Goal: Information Seeking & Learning: Learn about a topic

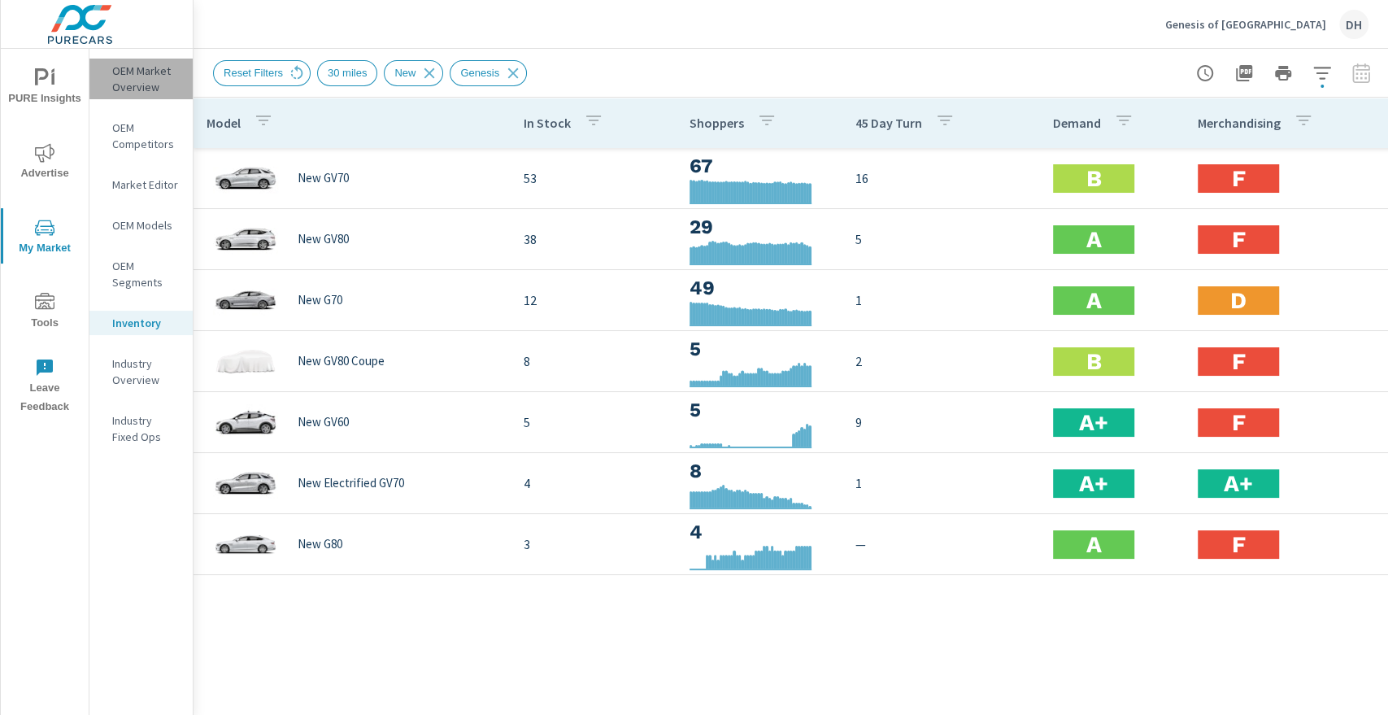
click at [117, 80] on p "OEM Market Overview" at bounding box center [145, 79] width 67 height 33
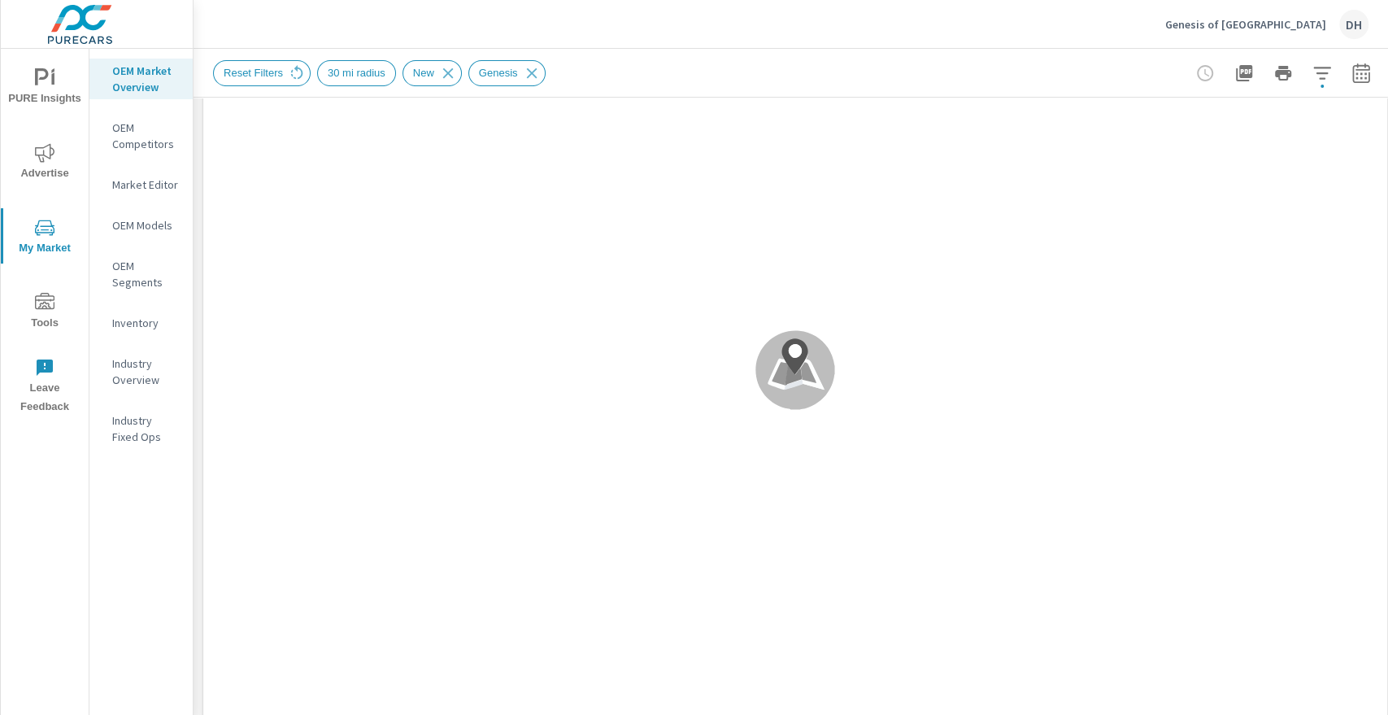
scroll to position [90, 0]
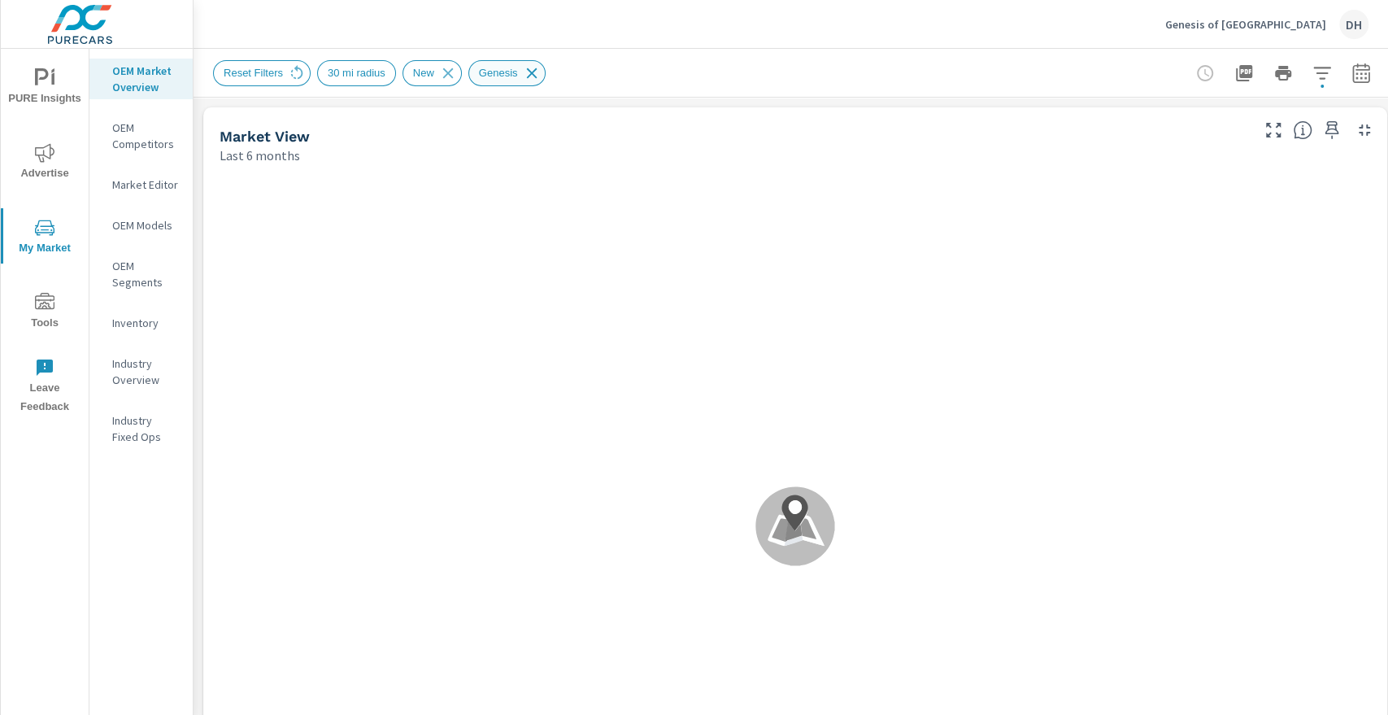
click at [523, 70] on icon at bounding box center [532, 73] width 18 height 18
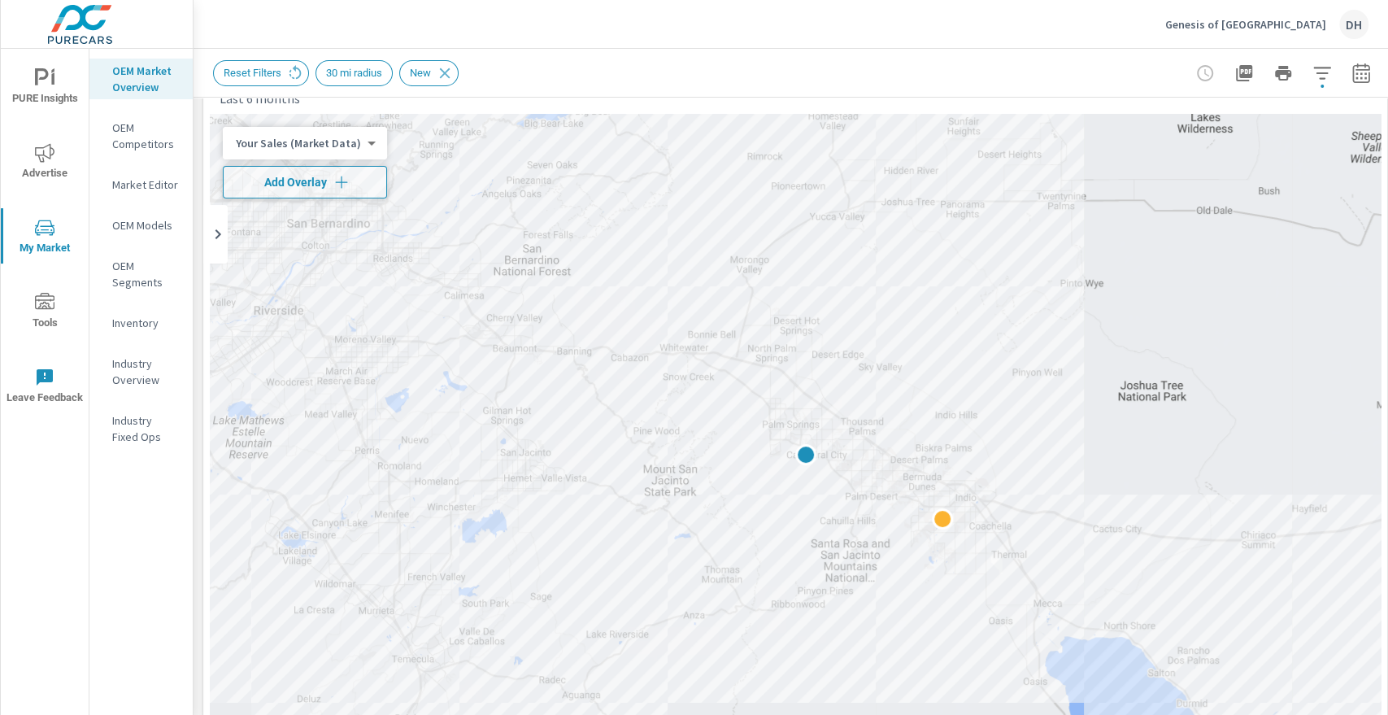
scroll to position [79, 0]
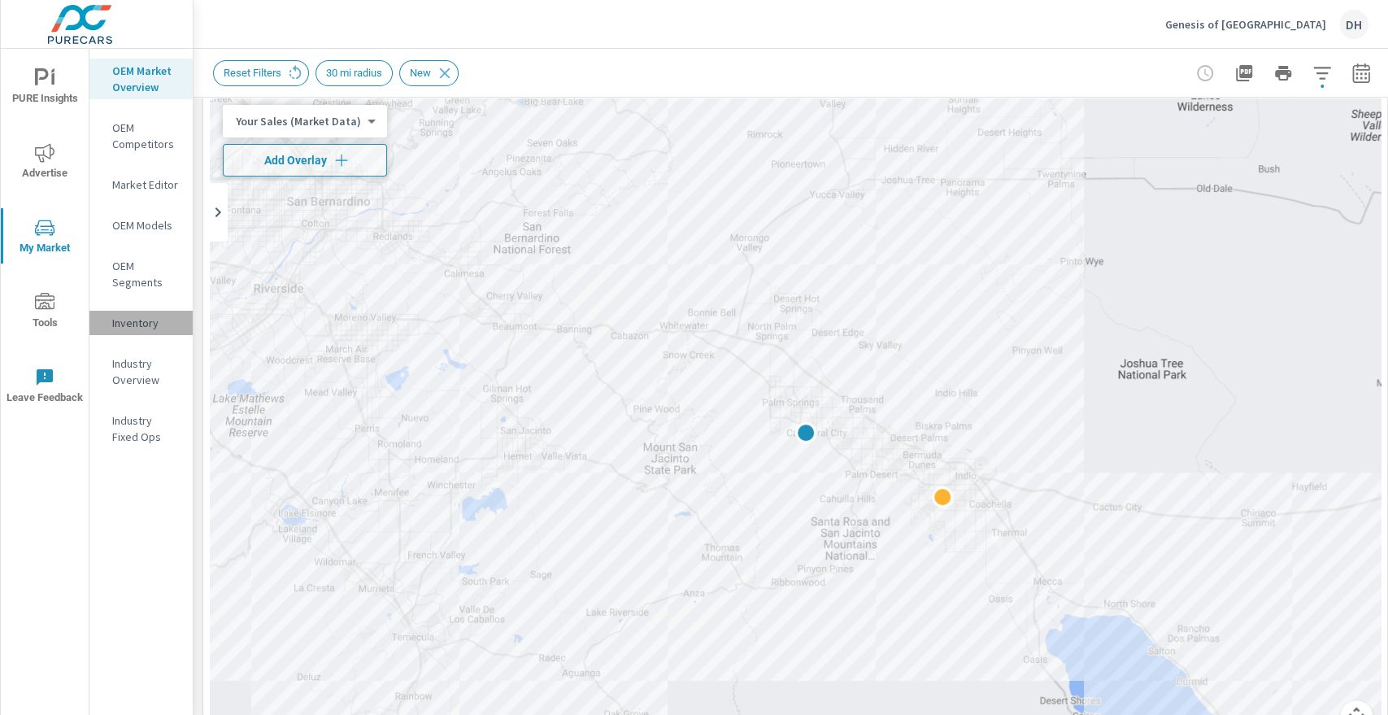
click at [133, 325] on p "Inventory" at bounding box center [145, 323] width 67 height 16
